Goal: Task Accomplishment & Management: Complete application form

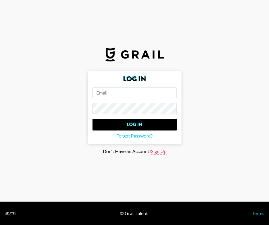
click at [157, 152] on span "Sign Up" at bounding box center [159, 151] width 16 height 6
type input "Sign Up"
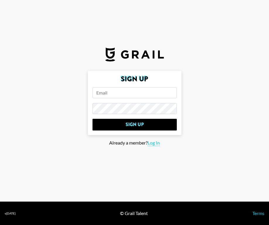
click at [119, 95] on input "email" at bounding box center [135, 92] width 84 height 11
type input "[EMAIL_ADDRESS][DOMAIN_NAME]"
click at [93, 119] on input "Sign Up" at bounding box center [135, 125] width 84 height 12
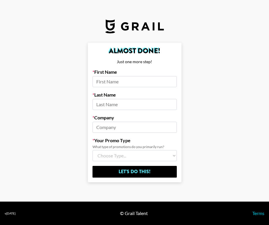
click at [117, 78] on input at bounding box center [135, 81] width 84 height 11
type input "Ally"
type input "[PERSON_NAME]"
type input "Nurture Life"
click at [130, 158] on select "Choose Type... Song Promos Brand Promos Both (I work at an Agency)" at bounding box center [135, 155] width 84 height 11
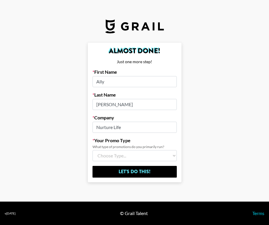
select select "Brand"
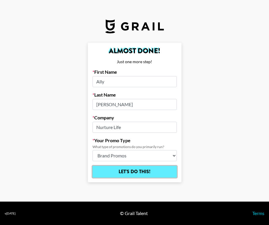
click at [125, 174] on input "Let's Do This!" at bounding box center [135, 172] width 84 height 12
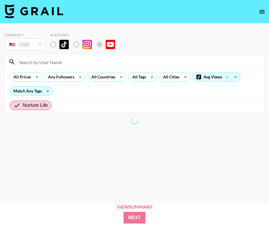
radio input "true"
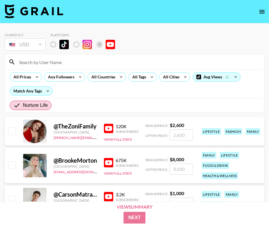
click at [13, 127] on input "checkbox" at bounding box center [11, 130] width 7 height 7
checkbox input "true"
type input "2600"
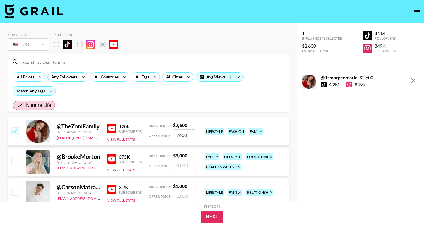
click at [14, 130] on input "checkbox" at bounding box center [14, 130] width 7 height 7
checkbox input "false"
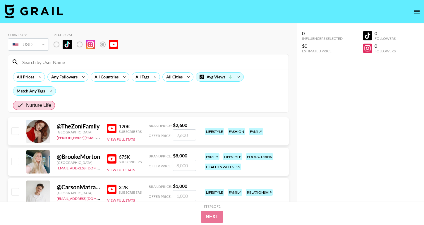
click at [113, 129] on img at bounding box center [111, 128] width 9 height 9
click at [112, 160] on img at bounding box center [111, 158] width 9 height 9
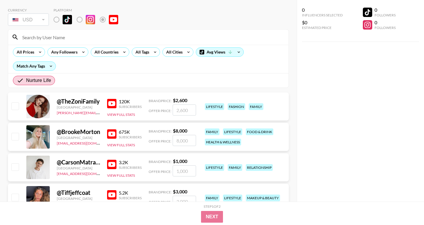
scroll to position [50, 0]
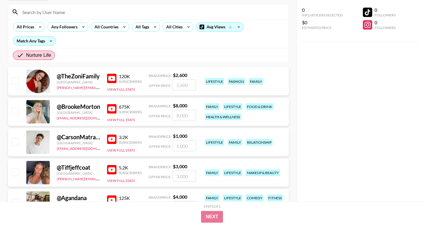
click at [113, 169] on img at bounding box center [111, 169] width 9 height 9
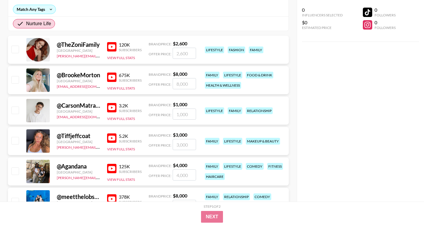
scroll to position [107, 0]
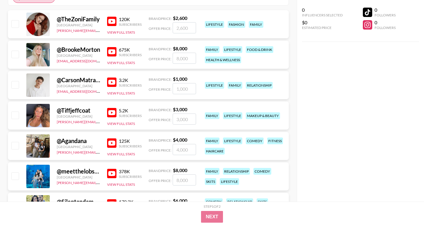
click at [113, 145] on img at bounding box center [111, 142] width 9 height 9
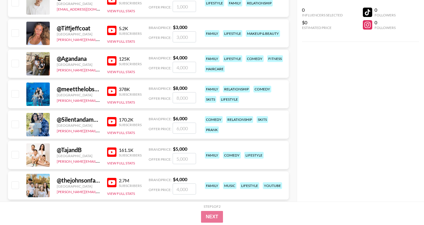
scroll to position [202, 0]
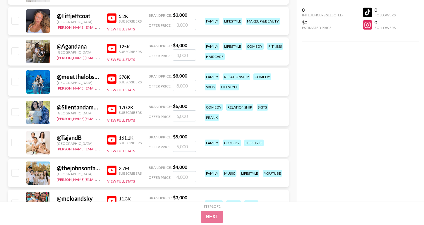
click at [111, 140] on img at bounding box center [111, 139] width 9 height 9
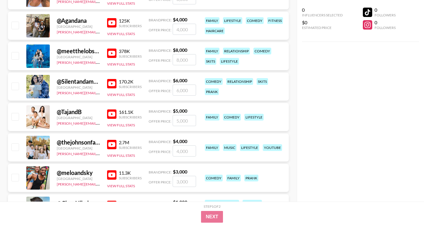
scroll to position [247, 0]
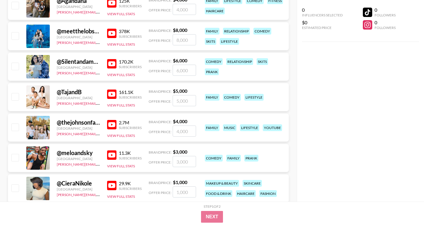
click at [113, 126] on img at bounding box center [111, 124] width 9 height 9
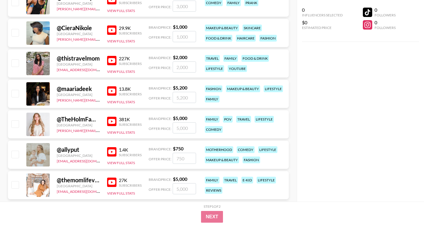
scroll to position [417, 0]
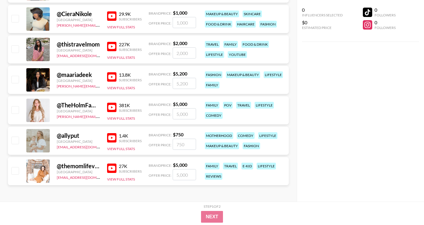
click at [112, 139] on img at bounding box center [111, 137] width 9 height 9
click at [113, 171] on img at bounding box center [111, 168] width 9 height 9
click at [112, 140] on img at bounding box center [111, 137] width 9 height 9
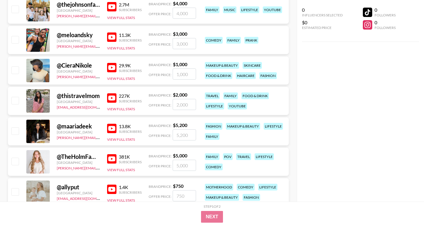
click at [109, 99] on img at bounding box center [111, 97] width 9 height 9
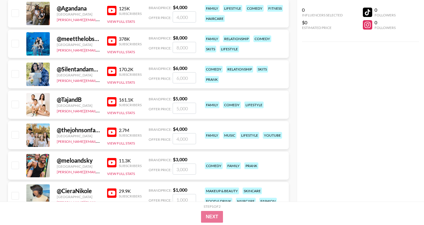
click at [113, 163] on img at bounding box center [111, 162] width 9 height 9
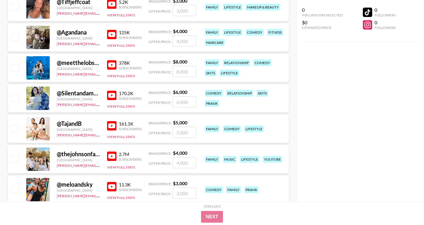
scroll to position [187, 0]
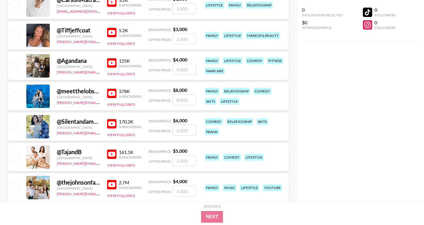
click at [115, 95] on img at bounding box center [111, 93] width 9 height 9
